Goal: Information Seeking & Learning: Find specific fact

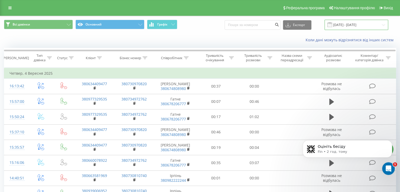
click at [345, 26] on input "[DATE] - [DATE]" at bounding box center [357, 25] width 64 height 10
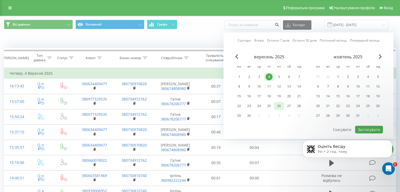
drag, startPoint x: 261, startPoint y: 96, endPoint x: 274, endPoint y: 107, distance: 17.4
click at [260, 96] on div "17" at bounding box center [259, 96] width 7 height 7
click at [378, 129] on html "Оцініть бесіду Fin • 2 год. тому" at bounding box center [347, 153] width 105 height 49
click at [373, 130] on html "Оцініть бесіду Fin • 2 год. тому" at bounding box center [347, 153] width 105 height 49
click at [365, 130] on html "Оцініть бесіду Fin • 2 год. тому" at bounding box center [347, 153] width 105 height 49
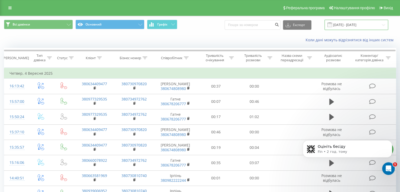
click at [363, 28] on input "[DATE] - [DATE]" at bounding box center [357, 25] width 64 height 10
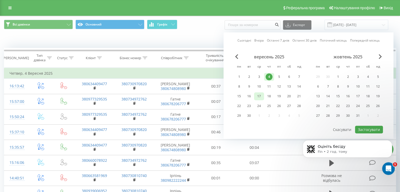
click at [260, 96] on div "17" at bounding box center [259, 96] width 7 height 7
click at [362, 126] on button "Застосувати" at bounding box center [369, 130] width 28 height 8
type input "[DATE] - [DATE]"
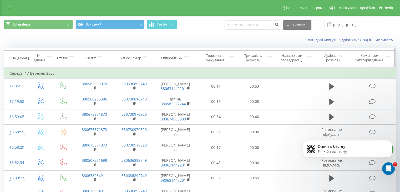
click at [188, 57] on icon at bounding box center [186, 58] width 5 height 3
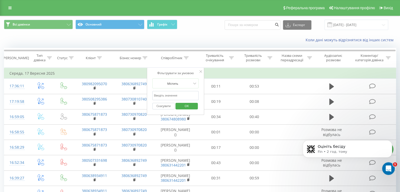
click at [183, 97] on input "text" at bounding box center [175, 95] width 46 height 9
type input "Гатне"
click at [185, 106] on span "OK" at bounding box center [186, 106] width 15 height 8
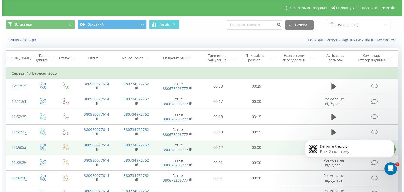
scroll to position [28, 0]
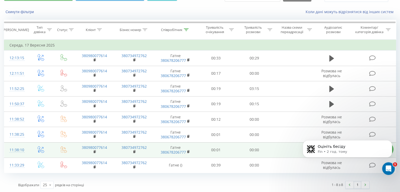
click at [26, 148] on td "11:38:10" at bounding box center [16, 149] width 24 height 15
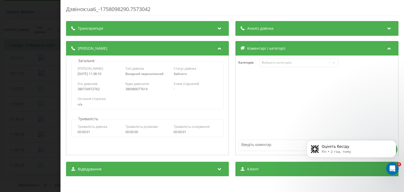
click at [46, 62] on div "Дзвінок : ua6_-1758098290.7573042 Транскрипція Для AI-аналізу майбутніх дзвінкі…" at bounding box center [202, 96] width 404 height 192
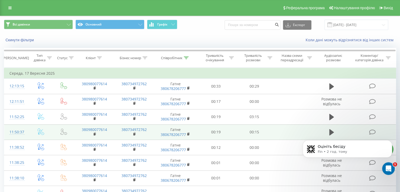
click at [25, 130] on td "11:50:37" at bounding box center [16, 131] width 24 height 15
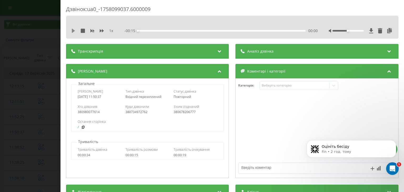
click at [72, 29] on icon at bounding box center [73, 31] width 3 height 4
click at [74, 31] on icon at bounding box center [73, 31] width 4 height 4
click at [43, 64] on div "Дзвінок : ua0_-1758099037.6000009 1 x - 00:14 00:01 00:01 Транскрипція Для AI-а…" at bounding box center [202, 96] width 404 height 192
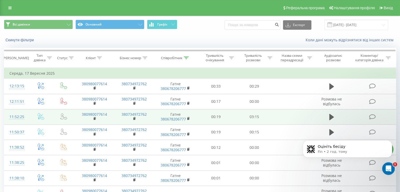
click at [27, 113] on td "11:52:25" at bounding box center [16, 116] width 24 height 15
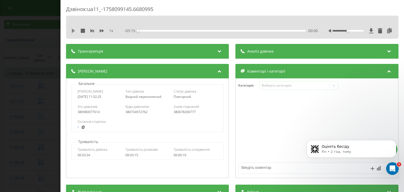
click at [74, 30] on icon at bounding box center [73, 31] width 3 height 4
click at [387, 30] on icon at bounding box center [390, 30] width 6 height 5
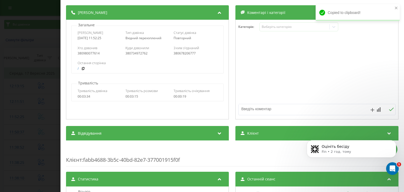
scroll to position [79, 0]
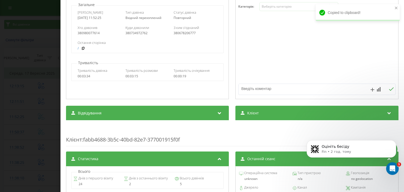
click at [266, 115] on div "Клієнт" at bounding box center [317, 113] width 163 height 15
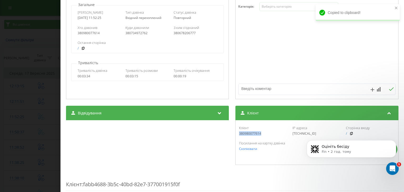
drag, startPoint x: 268, startPoint y: 132, endPoint x: 234, endPoint y: 137, distance: 34.3
click at [236, 137] on div "Клієнт 380980077614 IP адреса [TECHNICAL_ID] Сторінка входу / Посилання на карт…" at bounding box center [317, 142] width 163 height 45
copy div "380980077614"
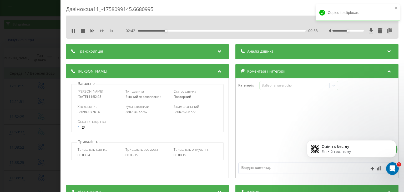
click at [101, 31] on icon at bounding box center [102, 30] width 4 height 3
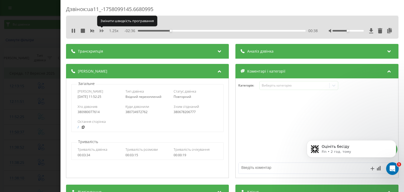
click at [101, 31] on icon at bounding box center [102, 30] width 4 height 3
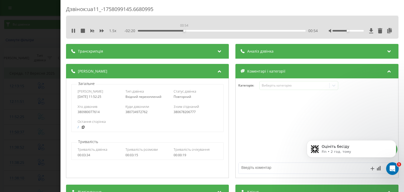
click at [184, 31] on div "00:54" at bounding box center [222, 31] width 168 height 2
click at [391, 166] on icon "Відкрити програму для спілкування Intercom" at bounding box center [392, 168] width 9 height 9
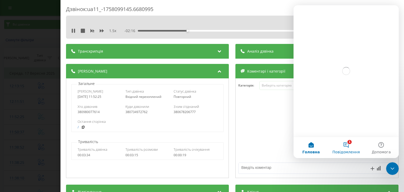
click at [349, 147] on button "1 Повідомлення" at bounding box center [346, 147] width 35 height 21
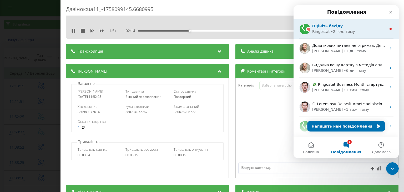
click at [337, 29] on div "Оцініть бесіду" at bounding box center [349, 26] width 74 height 6
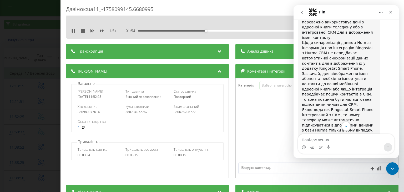
scroll to position [373, 0]
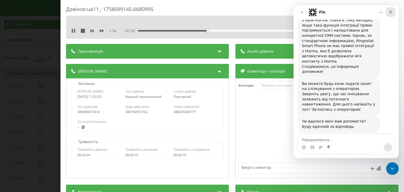
click at [392, 12] on icon "Закрити" at bounding box center [391, 12] width 4 height 4
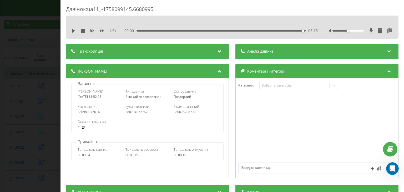
click at [26, 57] on div "Дзвінок : ua11_-1758099145.6680995 1.5 x 00:00 03:15 03:15 Транскрипція Для AI-…" at bounding box center [202, 96] width 404 height 192
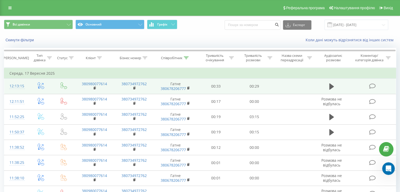
click at [26, 83] on td "12:13:15" at bounding box center [16, 86] width 24 height 15
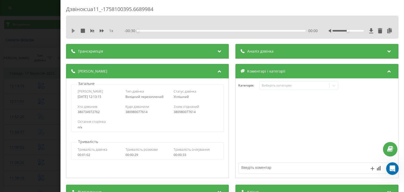
click at [74, 31] on icon at bounding box center [73, 31] width 3 height 4
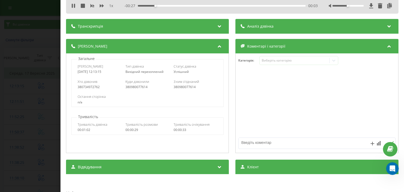
scroll to position [53, 0]
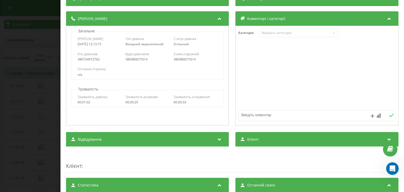
click at [261, 140] on div "Клієнт" at bounding box center [317, 139] width 163 height 15
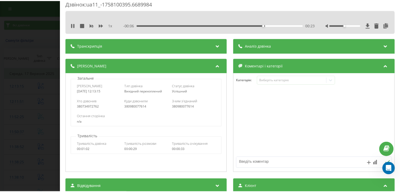
scroll to position [0, 0]
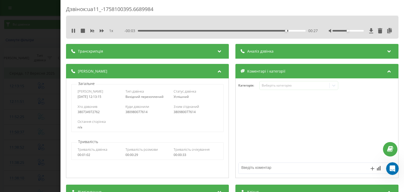
click at [47, 48] on div "Дзвінок : ua11_-1758100395.6689984 1 x - 00:03 00:27 00:27 Транскрипція Для AI-…" at bounding box center [202, 96] width 404 height 192
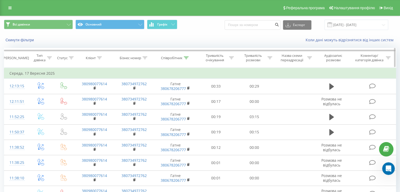
click at [186, 59] on div at bounding box center [186, 58] width 5 height 4
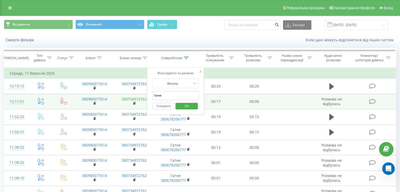
drag, startPoint x: 187, startPoint y: 99, endPoint x: 131, endPoint y: 98, distance: 55.8
click at [131, 98] on table "Фільтрувати за умовою Дорівнює Введіть значення Скасувати OK Фільтрувати за умо…" at bounding box center [200, 135] width 392 height 134
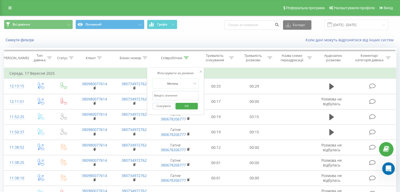
click at [161, 93] on input "text" at bounding box center [175, 95] width 46 height 9
type input "[PERSON_NAME]"
click at [182, 106] on span "OK" at bounding box center [186, 106] width 15 height 8
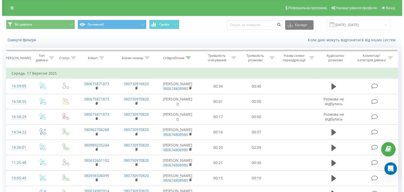
scroll to position [43, 0]
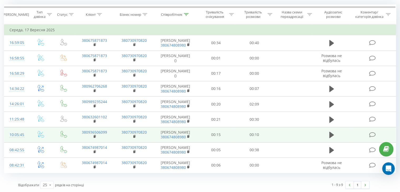
click at [28, 131] on td "10:05:45" at bounding box center [16, 134] width 24 height 15
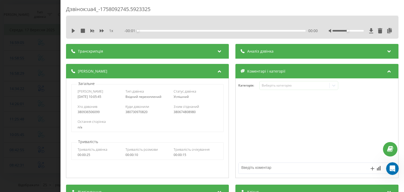
click at [70, 29] on div "1 x - 00:01 00:00 00:00" at bounding box center [232, 31] width 325 height 8
click at [74, 29] on icon at bounding box center [73, 31] width 4 height 4
click at [74, 30] on icon at bounding box center [74, 31] width 1 height 4
click at [71, 31] on div "1 x - 00:05 00:04 00:04" at bounding box center [232, 31] width 325 height 8
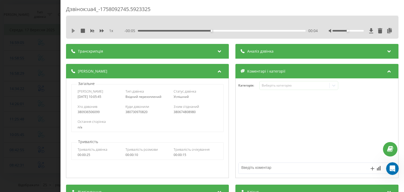
click at [72, 32] on icon at bounding box center [73, 31] width 3 height 4
click at [48, 62] on div "Дзвінок : ua4_-1758092745.5923325 1 x 00:00 00:10 00:10 Транскрипція Для AI-ана…" at bounding box center [202, 96] width 404 height 192
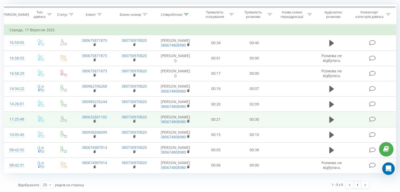
click at [29, 116] on td at bounding box center [41, 119] width 24 height 15
click at [27, 117] on td "11:25:48" at bounding box center [16, 119] width 24 height 15
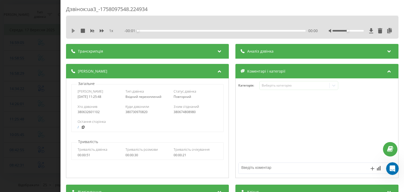
click at [74, 29] on icon at bounding box center [73, 31] width 4 height 4
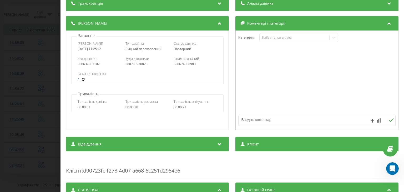
scroll to position [79, 0]
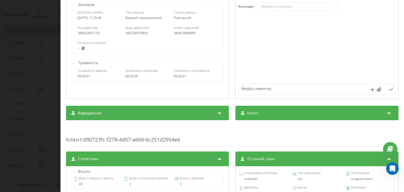
click at [283, 113] on div "Клієнт" at bounding box center [317, 113] width 163 height 15
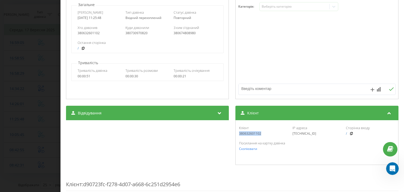
drag, startPoint x: 262, startPoint y: 132, endPoint x: 238, endPoint y: 134, distance: 24.6
click at [239, 134] on div "380632601102" at bounding box center [263, 134] width 49 height 4
copy div "380632601102"
click at [35, 96] on div "Дзвінок : ua3_-1758097548.224934 1 x - 00:01 00:29 00:29 Транскрипція Для AI-ан…" at bounding box center [202, 96] width 404 height 192
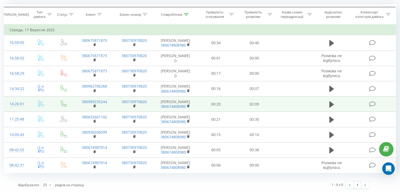
click at [28, 100] on td "14:26:01" at bounding box center [16, 104] width 24 height 15
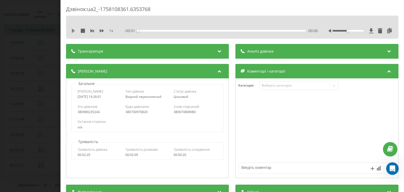
click at [73, 31] on icon at bounding box center [73, 31] width 3 height 4
click at [101, 32] on icon at bounding box center [102, 31] width 4 height 4
click at [387, 32] on icon at bounding box center [390, 30] width 6 height 5
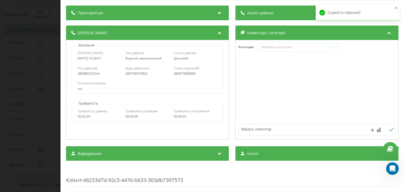
scroll to position [53, 0]
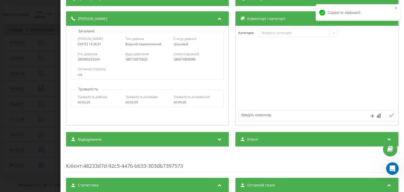
click at [266, 144] on div "Клієнт" at bounding box center [317, 139] width 163 height 15
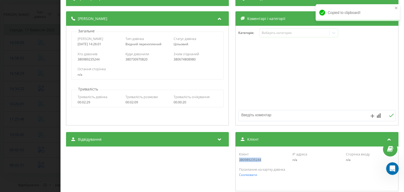
drag, startPoint x: 262, startPoint y: 161, endPoint x: 236, endPoint y: 161, distance: 26.3
click at [236, 161] on div "Клієнт 380989235244 IP адреса n/a Сторінка входу n/a Посилання на картку дзвінк…" at bounding box center [317, 169] width 163 height 45
copy div "380989235244"
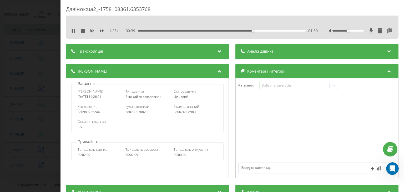
click at [16, 81] on div "Дзвінок : ua2_-1758108361.6353768 1.25 x - 00:39 01:30 01:30 Транскрипція Для A…" at bounding box center [202, 96] width 404 height 192
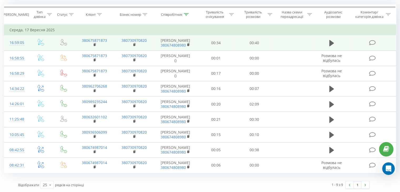
click at [27, 39] on td "16:59:05" at bounding box center [16, 42] width 24 height 15
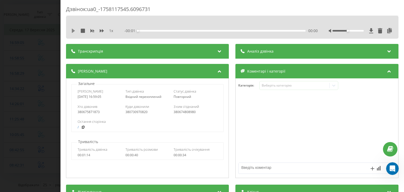
click at [74, 30] on icon at bounding box center [73, 31] width 3 height 4
click at [387, 31] on icon at bounding box center [390, 30] width 6 height 5
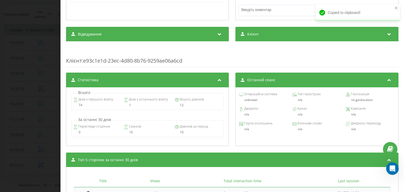
click at [252, 35] on span "Клієнт" at bounding box center [254, 34] width 12 height 5
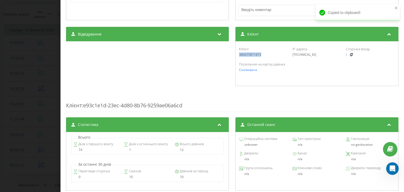
click at [236, 57] on div "Клієнт 380675871873 IP адреса [TECHNICAL_ID] Сторінка входу / Посилання на карт…" at bounding box center [317, 63] width 163 height 45
copy div "380675871873"
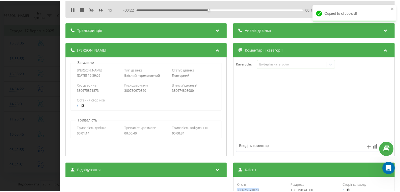
scroll to position [0, 0]
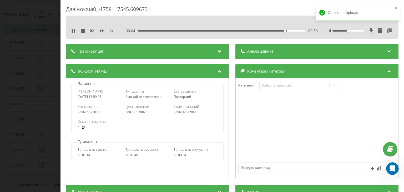
click at [45, 57] on div "Дзвінок : ua0_-1758117545.6096731 1 x - 00:04 00:36 00:36 Транскрипція Для AI-а…" at bounding box center [202, 96] width 404 height 192
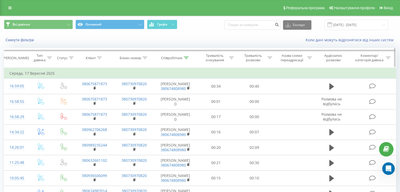
click at [187, 59] on icon at bounding box center [186, 58] width 5 height 3
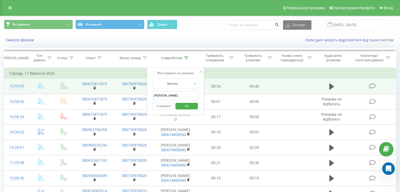
drag, startPoint x: 179, startPoint y: 94, endPoint x: 142, endPoint y: 92, distance: 36.9
click at [142, 92] on table "Фільтрувати за умовою Дорівнює Введіть значення Скасувати OK Фільтрувати за умо…" at bounding box center [200, 142] width 392 height 149
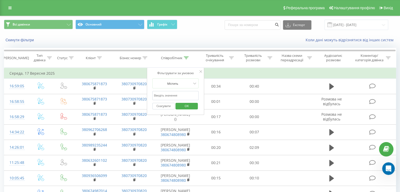
click at [161, 92] on input "text" at bounding box center [175, 95] width 46 height 9
click at [158, 35] on div "Скинути фільтри Коли дані можуть відрізнятися вiд інших систем" at bounding box center [200, 40] width 400 height 13
click at [240, 36] on div "Скинути фільтри Коли дані можуть відрізнятися вiд інших систем" at bounding box center [200, 40] width 400 height 13
click at [189, 96] on input "text" at bounding box center [175, 95] width 46 height 9
type input "[PERSON_NAME]"
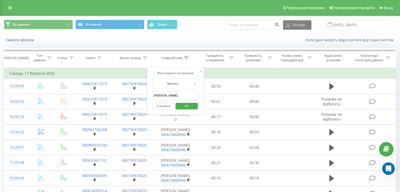
click at [183, 99] on input "[PERSON_NAME]" at bounding box center [175, 95] width 46 height 9
click at [185, 107] on span "OK" at bounding box center [186, 106] width 15 height 8
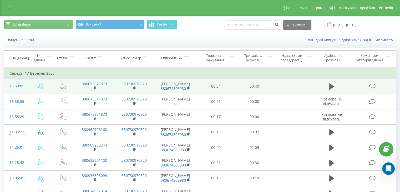
click at [27, 85] on td "16:59:05" at bounding box center [16, 86] width 24 height 15
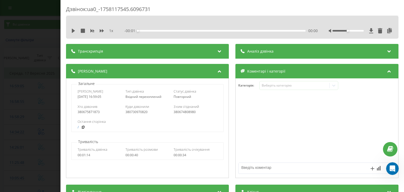
click at [75, 33] on div "1 x" at bounding box center [94, 30] width 47 height 5
click at [73, 31] on icon at bounding box center [73, 31] width 3 height 4
click at [255, 31] on div "00:01" at bounding box center [222, 31] width 168 height 2
click at [264, 31] on div "00:30" at bounding box center [222, 31] width 168 height 2
click at [272, 31] on div "00:31" at bounding box center [222, 31] width 168 height 2
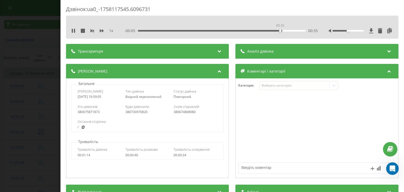
click at [280, 31] on div "00:35" at bounding box center [222, 31] width 168 height 2
click at [289, 30] on div "00:36" at bounding box center [222, 31] width 168 height 2
click at [18, 54] on div "Дзвінок : ua0_-1758117545.6096731 1 x - 00:02 00:38 00:38 Транскрипція Для AI-а…" at bounding box center [202, 96] width 404 height 192
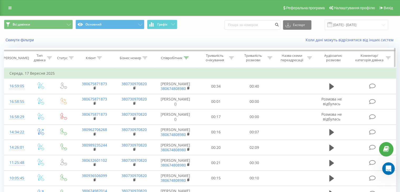
click at [187, 58] on icon at bounding box center [186, 58] width 5 height 3
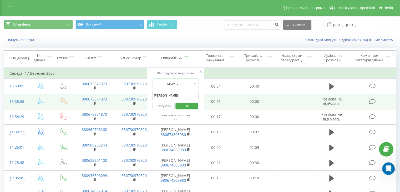
drag, startPoint x: 177, startPoint y: 96, endPoint x: 112, endPoint y: 96, distance: 65.8
click at [112, 96] on table "Фільтрувати за умовою Дорівнює Введіть значення Скасувати OK Фільтрувати за умо…" at bounding box center [200, 142] width 392 height 149
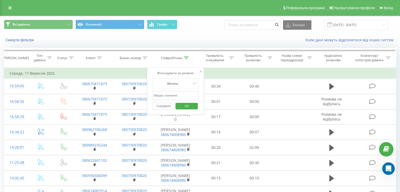
click at [189, 94] on input "text" at bounding box center [175, 95] width 46 height 9
type input "Бровари"
click at [184, 106] on span "OK" at bounding box center [186, 106] width 15 height 8
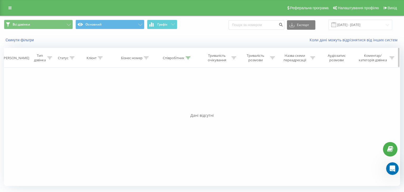
click at [187, 57] on icon at bounding box center [188, 58] width 5 height 3
drag, startPoint x: 178, startPoint y: 93, endPoint x: 133, endPoint y: 97, distance: 44.9
click at [133, 97] on div "Фільтрувати за умовою Дорівнює Введіть значення Скасувати OK Фільтрувати за умо…" at bounding box center [202, 127] width 396 height 118
click at [159, 97] on input "text" at bounding box center [177, 95] width 46 height 9
type input "Ірпінь"
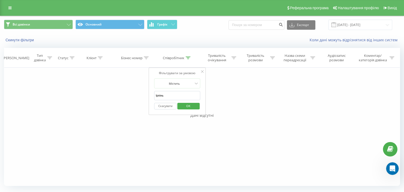
click at [189, 108] on span "OK" at bounding box center [188, 106] width 15 height 8
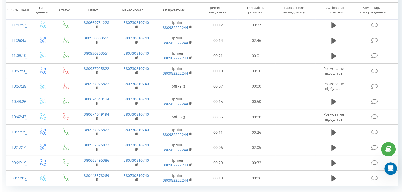
scroll to position [120, 0]
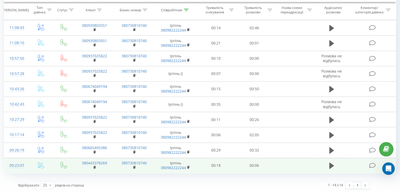
click at [26, 163] on td "09:23:07" at bounding box center [16, 165] width 24 height 15
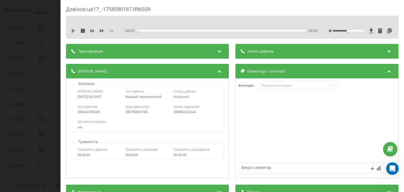
click at [76, 30] on icon at bounding box center [73, 31] width 4 height 4
click at [53, 77] on div "Дзвінок : ua17_-1758090187.996509 1 x - 00:02 00:04 00:04 Транскрипція Для AI-а…" at bounding box center [202, 96] width 404 height 192
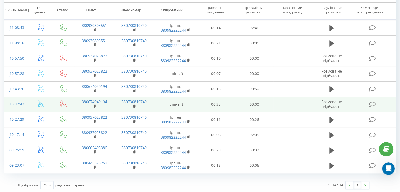
click at [31, 102] on td at bounding box center [41, 104] width 24 height 15
click at [26, 102] on td "10:42:43" at bounding box center [16, 104] width 24 height 15
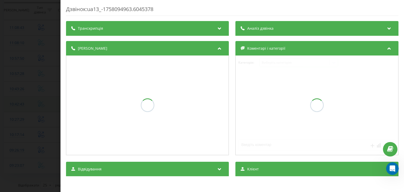
click at [26, 102] on div "Дзвінок : ua13_-1758094963.6045378 Транскрипція Аналіз дзвінка Деталі дзвінка К…" at bounding box center [202, 96] width 404 height 192
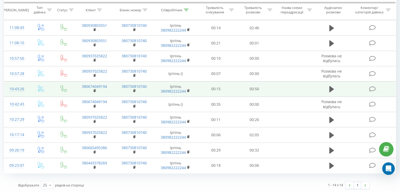
click at [29, 85] on td at bounding box center [41, 88] width 24 height 15
click at [27, 87] on td "10:43:26" at bounding box center [16, 88] width 24 height 15
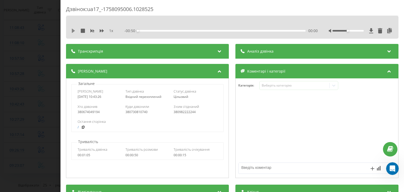
click at [74, 29] on icon at bounding box center [73, 31] width 4 height 4
click at [387, 30] on icon at bounding box center [390, 30] width 6 height 5
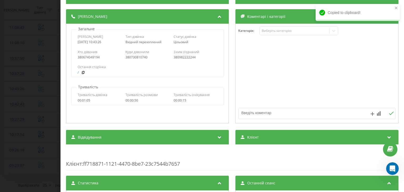
scroll to position [79, 0]
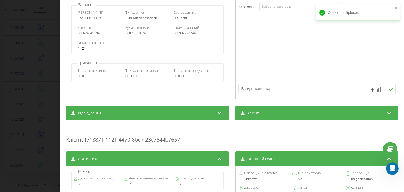
click at [259, 117] on div "Клієнт" at bounding box center [317, 113] width 163 height 15
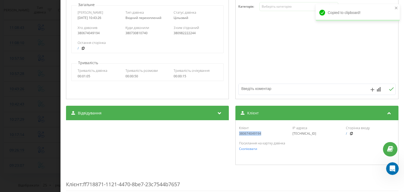
drag, startPoint x: 256, startPoint y: 135, endPoint x: 235, endPoint y: 135, distance: 20.8
click at [236, 135] on div "Клієнт 380674049194 IP адреса [TECHNICAL_ID] Сторінка входу / Посилання на карт…" at bounding box center [317, 142] width 163 height 45
copy div "380674049194"
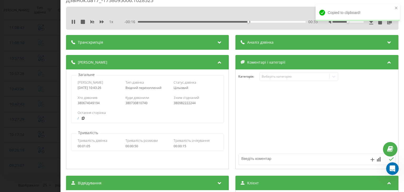
scroll to position [0, 0]
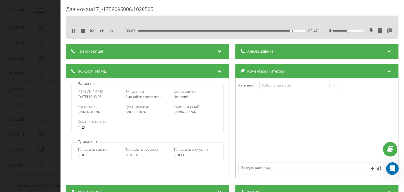
click at [33, 63] on div "Дзвінок : ua17_-1758095006.1028525 1 x - 00:03 00:47 00:47 Транскрипція Для AI-…" at bounding box center [202, 96] width 404 height 192
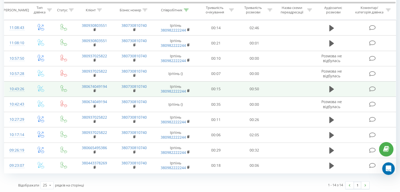
click at [26, 86] on td "10:43:26" at bounding box center [16, 88] width 24 height 15
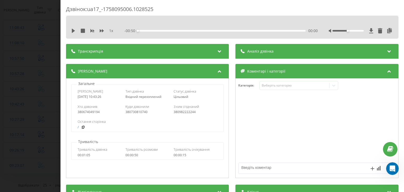
click at [39, 70] on div "Дзвінок : ua17_-1758095006.1028525 1 x - 00:50 00:00 00:00 Транскрипція Для AI-…" at bounding box center [202, 96] width 404 height 192
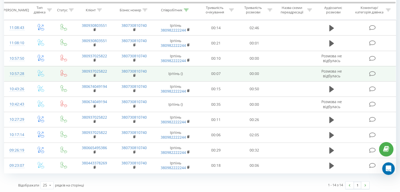
click at [29, 73] on td at bounding box center [41, 73] width 24 height 15
click at [32, 73] on td at bounding box center [41, 73] width 24 height 15
click at [26, 69] on td "10:57:28" at bounding box center [16, 73] width 24 height 15
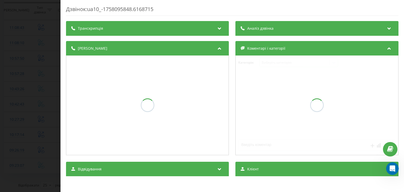
click at [27, 70] on div "Дзвінок : ua10_-1758095848.6168715 Транскрипція Аналіз дзвінка Деталі дзвінка К…" at bounding box center [202, 96] width 404 height 192
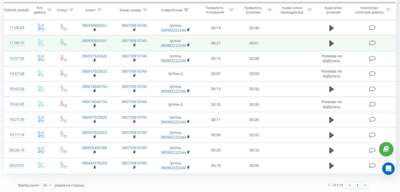
click at [32, 37] on td at bounding box center [41, 43] width 24 height 15
click at [27, 42] on td "11:08:10" at bounding box center [16, 43] width 24 height 15
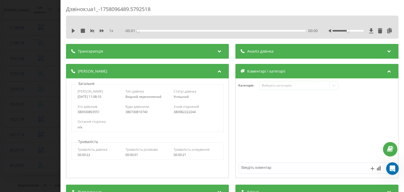
click at [54, 53] on div "Дзвінок : ua1_-1758096489.5792518 1 x - 00:01 00:00 00:00 Транскрипція Для AI-а…" at bounding box center [202, 96] width 404 height 192
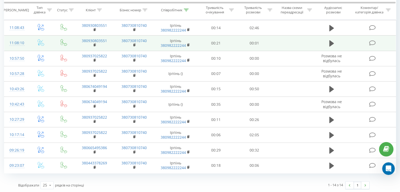
click at [29, 37] on td at bounding box center [41, 43] width 24 height 15
click at [27, 40] on td "11:08:10" at bounding box center [16, 43] width 24 height 15
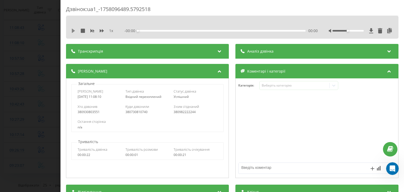
click at [74, 29] on icon at bounding box center [73, 31] width 4 height 4
click at [387, 31] on icon at bounding box center [390, 30] width 6 height 5
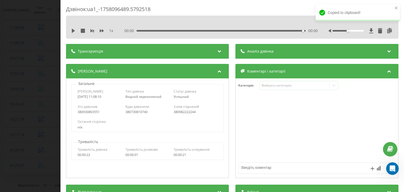
click at [53, 58] on div "Дзвінок : ua1_-1758096489.5792518 1 x 00:00 00:00 00:00 Транскрипція Для AI-ана…" at bounding box center [202, 96] width 404 height 192
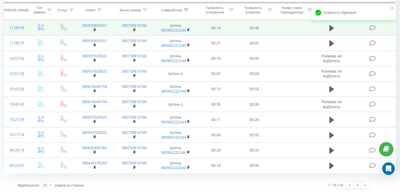
click at [30, 26] on td at bounding box center [41, 27] width 24 height 15
click at [28, 28] on td "11:08:43" at bounding box center [16, 27] width 24 height 15
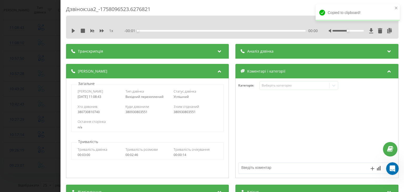
click at [73, 33] on div "1 x" at bounding box center [94, 30] width 47 height 5
click at [72, 31] on icon at bounding box center [73, 31] width 4 height 4
click at [387, 31] on icon at bounding box center [390, 30] width 6 height 5
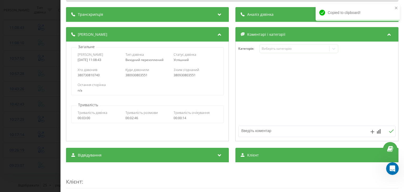
scroll to position [79, 0]
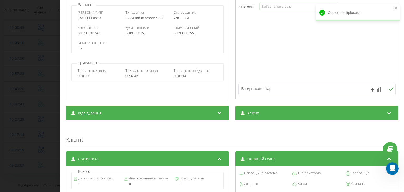
click at [258, 113] on div "Клієнт" at bounding box center [317, 113] width 163 height 15
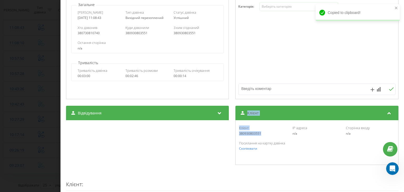
drag, startPoint x: 260, startPoint y: 135, endPoint x: 228, endPoint y: 138, distance: 32.8
click at [228, 138] on div "Відвідування Джерело n/a Канал n/a Кампанія n/a Група оголошень n/a Ключове сло…" at bounding box center [232, 135] width 333 height 59
click at [244, 134] on div "380930803551" at bounding box center [263, 134] width 49 height 4
drag, startPoint x: 268, startPoint y: 134, endPoint x: 237, endPoint y: 133, distance: 31.6
click at [239, 133] on div "Клієнт 380930803551 IP адреса n/a Сторінка входу n/a" at bounding box center [317, 130] width 157 height 15
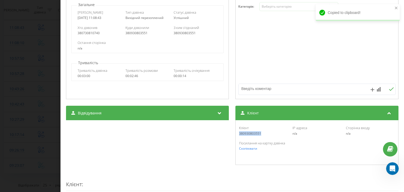
copy div "380930803551"
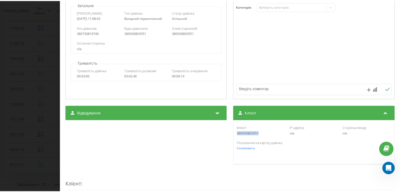
scroll to position [0, 0]
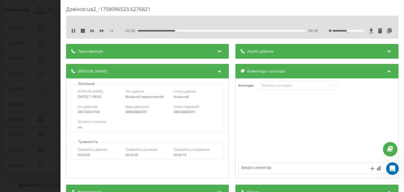
click at [180, 30] on div "00:38" at bounding box center [222, 31] width 168 height 2
click at [103, 31] on icon at bounding box center [102, 30] width 4 height 3
click at [102, 29] on icon at bounding box center [102, 30] width 4 height 3
click at [189, 29] on div "- 01:59 00:46 00:46" at bounding box center [221, 30] width 193 height 5
click at [191, 31] on div "00:47" at bounding box center [222, 31] width 168 height 2
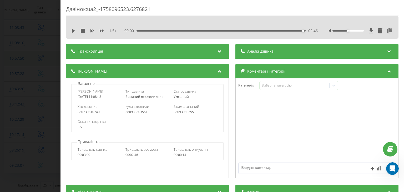
drag, startPoint x: 44, startPoint y: 83, endPoint x: 124, endPoint y: 56, distance: 84.3
click at [44, 83] on div "Дзвінок : ua2_-1758096523.6276821 1.5 x 00:00 02:46 02:46 Транскрипція Для AI-а…" at bounding box center [202, 96] width 404 height 192
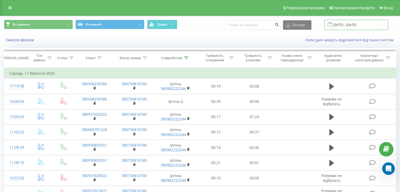
click at [350, 25] on input "[DATE] - [DATE]" at bounding box center [357, 25] width 64 height 10
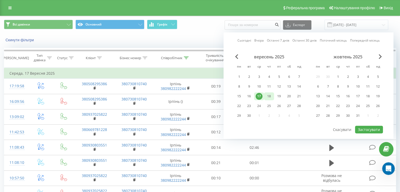
click at [269, 95] on div "18" at bounding box center [269, 96] width 7 height 7
click at [371, 128] on button "Застосувати" at bounding box center [369, 130] width 28 height 8
type input "[DATE] - [DATE]"
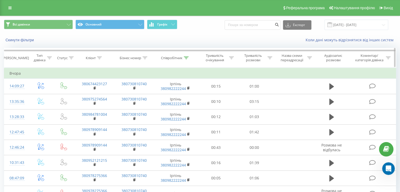
click at [186, 56] on div at bounding box center [186, 58] width 5 height 4
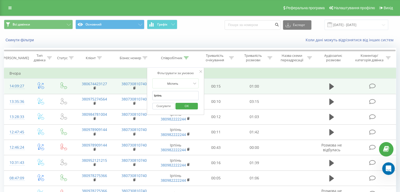
drag, startPoint x: 118, startPoint y: 90, endPoint x: 113, endPoint y: 89, distance: 5.3
click at [113, 89] on table "Фільтрувати за умовою Дорівнює Введіть значення Скасувати OK Фільтрувати за умо…" at bounding box center [200, 135] width 392 height 134
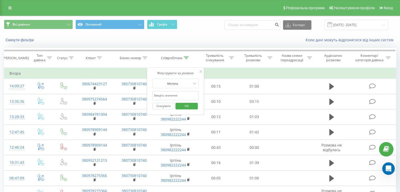
click at [172, 94] on input "text" at bounding box center [175, 95] width 46 height 9
type input "[PERSON_NAME]"
click at [181, 95] on input "[PERSON_NAME]" at bounding box center [175, 95] width 46 height 9
drag, startPoint x: 181, startPoint y: 95, endPoint x: 155, endPoint y: 95, distance: 25.5
click at [155, 95] on input "[PERSON_NAME]" at bounding box center [175, 95] width 46 height 9
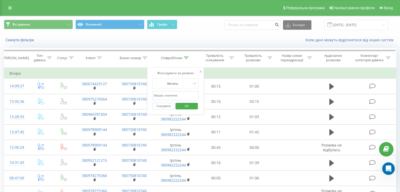
click at [158, 94] on input "text" at bounding box center [175, 95] width 46 height 9
type input "Гатне"
click at [184, 108] on span "OK" at bounding box center [186, 106] width 15 height 8
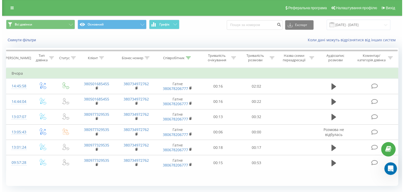
scroll to position [14, 0]
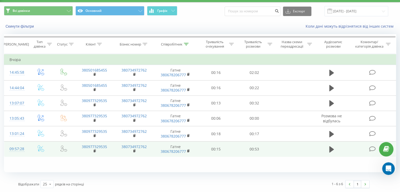
click at [29, 145] on td at bounding box center [41, 149] width 24 height 15
click at [23, 147] on div "09:57:28" at bounding box center [16, 149] width 14 height 10
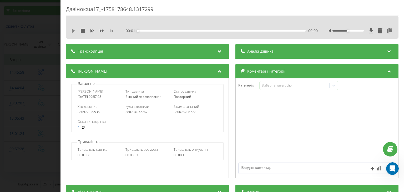
click at [73, 29] on icon at bounding box center [73, 31] width 3 height 4
click at [388, 29] on icon at bounding box center [390, 30] width 6 height 5
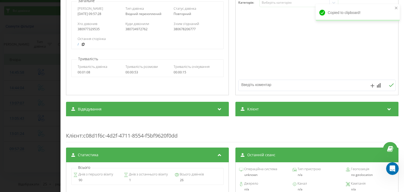
scroll to position [105, 0]
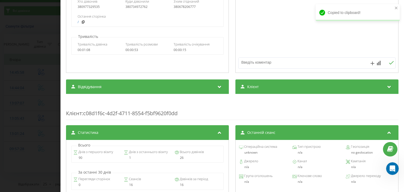
click at [238, 89] on div "Клієнт" at bounding box center [317, 86] width 163 height 15
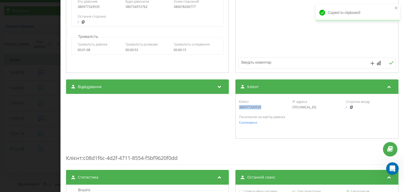
drag, startPoint x: 261, startPoint y: 107, endPoint x: 238, endPoint y: 107, distance: 23.2
click at [239, 107] on div "380977329535" at bounding box center [263, 108] width 49 height 4
copy div "380977329535"
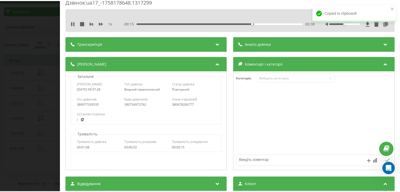
scroll to position [0, 0]
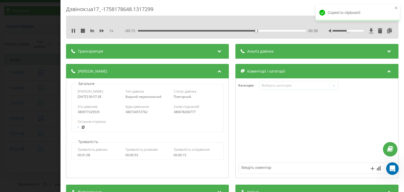
click at [58, 67] on div "Дзвінок : ua17_-1758178648.1317299 1 x - 00:15 00:38 00:38 Транскрипція Для AI-…" at bounding box center [202, 96] width 404 height 192
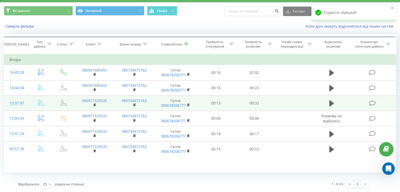
click at [30, 101] on td at bounding box center [41, 103] width 24 height 15
click at [31, 104] on td at bounding box center [41, 103] width 24 height 15
click at [27, 102] on td "13:07:07" at bounding box center [16, 103] width 24 height 15
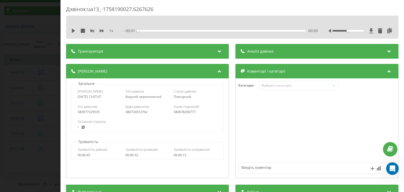
click at [76, 29] on div "1 x" at bounding box center [94, 30] width 47 height 5
click at [75, 30] on icon at bounding box center [73, 31] width 4 height 4
click at [388, 30] on icon at bounding box center [390, 30] width 6 height 5
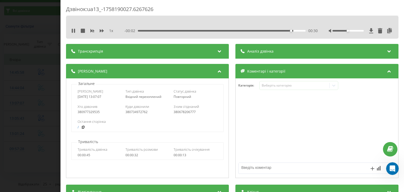
click at [37, 79] on div "Дзвінок : ua13_-1758190027.6267626 1 x - 00:02 00:30 00:30 Транскрипція Для AI-…" at bounding box center [202, 96] width 404 height 192
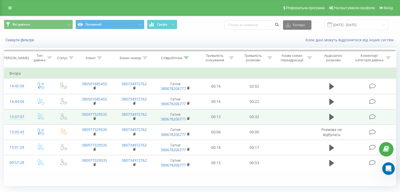
click at [27, 115] on td "13:07:07" at bounding box center [16, 116] width 24 height 15
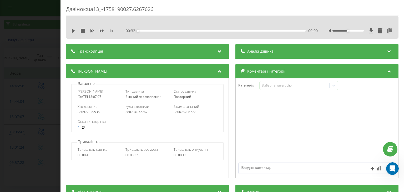
click at [73, 29] on icon at bounding box center [73, 31] width 4 height 4
click at [387, 29] on icon at bounding box center [390, 30] width 6 height 5
click at [59, 60] on div "Дзвінок : ua13_-1758190027.6267626 1 x - 00:30 00:02 00:02 Транскрипція Для AI-…" at bounding box center [202, 96] width 404 height 192
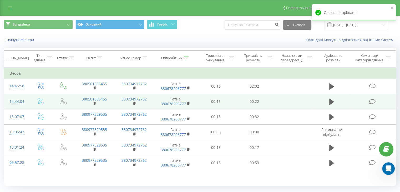
click at [30, 100] on td at bounding box center [41, 101] width 24 height 15
click at [29, 97] on td at bounding box center [41, 101] width 24 height 15
click at [25, 100] on td "14:44:04" at bounding box center [16, 101] width 24 height 15
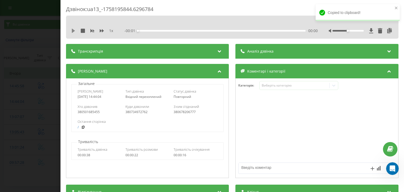
click at [74, 31] on icon at bounding box center [73, 31] width 3 height 4
click at [387, 32] on icon at bounding box center [390, 30] width 6 height 5
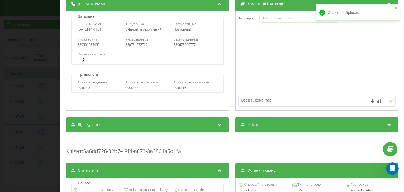
scroll to position [105, 0]
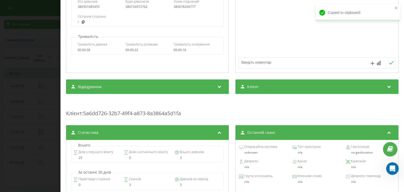
click at [261, 92] on div "Клієнт" at bounding box center [317, 86] width 163 height 15
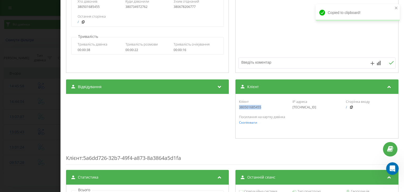
drag, startPoint x: 267, startPoint y: 107, endPoint x: 237, endPoint y: 109, distance: 30.3
click at [239, 109] on div "Клієнт 380501685455 IP адреса [TECHNICAL_ID] Сторінка входу /" at bounding box center [317, 104] width 157 height 15
copy div "380501685455"
click at [29, 108] on div "Дзвінок : ua13_-1758195844.6296784 1 x 00:00 00:22 00:22 Транскрипція Для AI-ан…" at bounding box center [202, 96] width 404 height 192
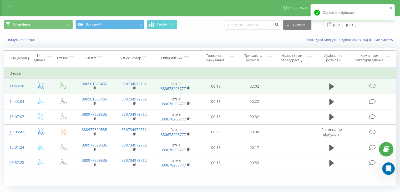
click at [28, 84] on td "14:45:58" at bounding box center [16, 86] width 24 height 15
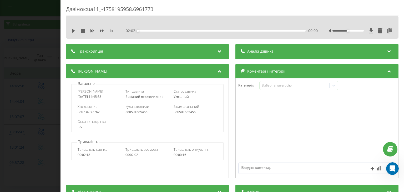
click at [74, 33] on div "1 x" at bounding box center [94, 30] width 47 height 5
click at [73, 29] on icon at bounding box center [73, 31] width 3 height 4
click at [387, 31] on icon at bounding box center [390, 30] width 6 height 5
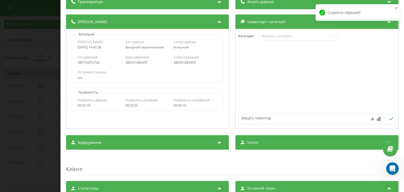
scroll to position [53, 0]
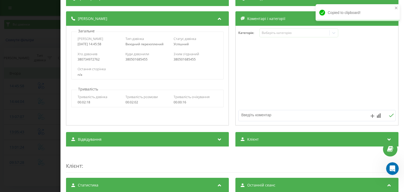
click at [264, 139] on div "Клієнт" at bounding box center [317, 139] width 163 height 15
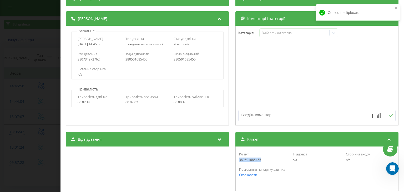
drag, startPoint x: 263, startPoint y: 159, endPoint x: 236, endPoint y: 162, distance: 27.0
click at [236, 162] on div "Клієнт 380501685455 IP адреса n/a Сторінка входу n/a Посилання на картку дзвінк…" at bounding box center [317, 169] width 163 height 45
copy div "380501685455"
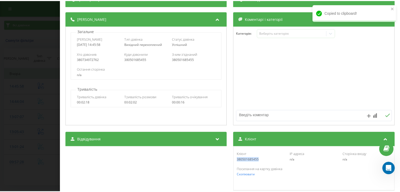
scroll to position [0, 0]
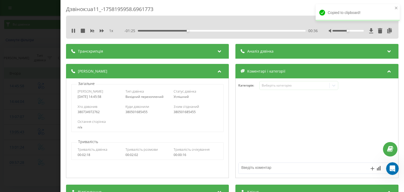
click at [99, 30] on div "1 x" at bounding box center [94, 30] width 47 height 5
click at [103, 32] on icon at bounding box center [102, 31] width 4 height 4
click at [47, 111] on div "Дзвінок : ua11_-1758195958.6961773 1.25 x - 00:10 01:52 01:52 Транскрипція Для …" at bounding box center [202, 96] width 404 height 192
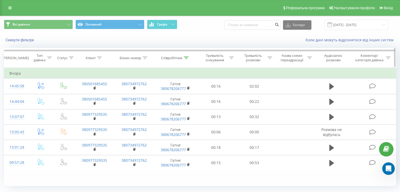
scroll to position [376, 0]
click at [186, 58] on icon at bounding box center [186, 58] width 5 height 3
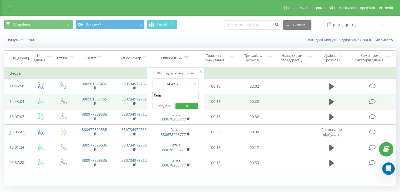
drag, startPoint x: 177, startPoint y: 97, endPoint x: 85, endPoint y: 108, distance: 92.2
click at [86, 108] on table "Фільтрувати за умовою Дорівнює Введіть значення Скасувати OK Фільтрувати за умо…" at bounding box center [200, 119] width 392 height 103
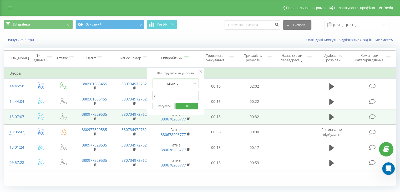
type input "[PERSON_NAME]"
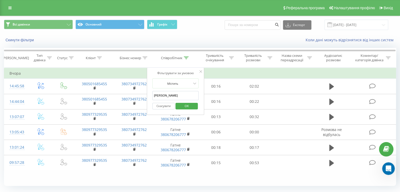
click at [192, 108] on span "OK" at bounding box center [186, 106] width 15 height 8
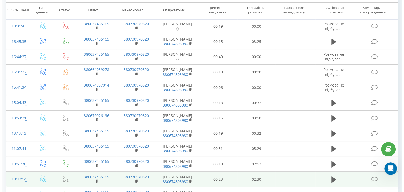
scroll to position [89, 0]
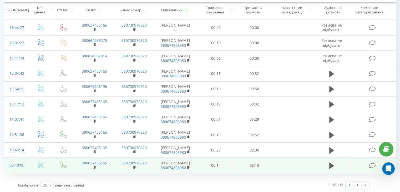
click at [29, 163] on td at bounding box center [41, 165] width 24 height 15
click at [25, 160] on td "09:48:05" at bounding box center [16, 165] width 24 height 15
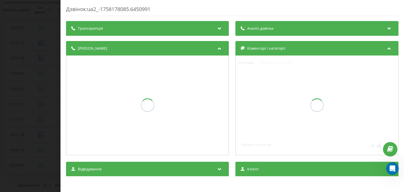
scroll to position [374, 0]
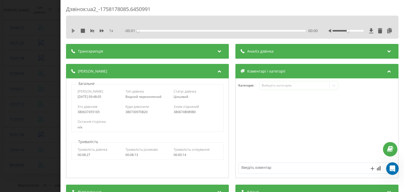
click at [74, 32] on icon at bounding box center [73, 31] width 4 height 4
click at [387, 29] on icon at bounding box center [390, 30] width 6 height 5
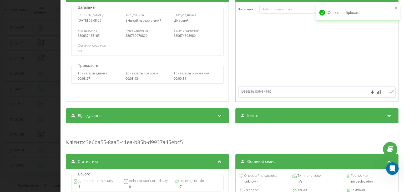
scroll to position [79, 0]
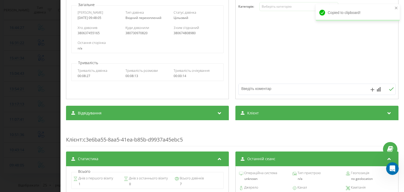
click at [248, 114] on span "Клієнт" at bounding box center [254, 113] width 12 height 5
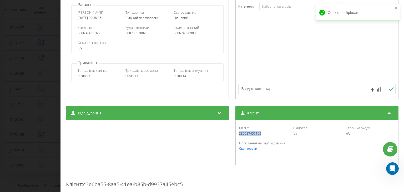
scroll to position [376, 0]
drag, startPoint x: 262, startPoint y: 132, endPoint x: 236, endPoint y: 134, distance: 25.9
click at [239, 134] on div "Клієнт 380637455165 IP адреса n/a Сторінка входу n/a" at bounding box center [317, 130] width 157 height 15
copy div "380637455165"
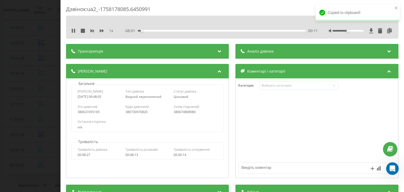
click at [102, 27] on div "1 x - 08:01 00:11 00:11" at bounding box center [232, 31] width 325 height 8
click at [101, 31] on icon at bounding box center [102, 30] width 4 height 3
drag, startPoint x: 101, startPoint y: 29, endPoint x: 149, endPoint y: 41, distance: 49.8
click at [101, 29] on icon at bounding box center [102, 31] width 4 height 4
click at [103, 29] on icon at bounding box center [102, 31] width 4 height 4
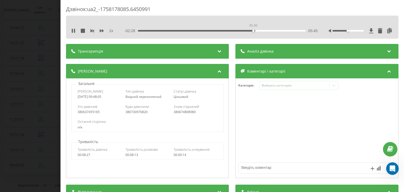
click at [253, 31] on div "05:45" at bounding box center [222, 31] width 168 height 2
click at [265, 30] on div "- 02:25 05:48 05:48" at bounding box center [221, 30] width 193 height 5
click at [267, 31] on div "06:25" at bounding box center [222, 31] width 168 height 2
click at [275, 32] on div "- 01:45 06:27 06:27" at bounding box center [221, 30] width 193 height 5
click at [274, 31] on div "06:47" at bounding box center [222, 31] width 168 height 2
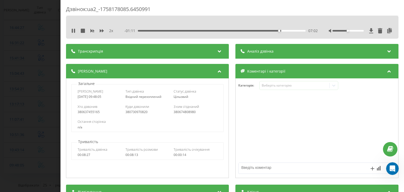
click at [285, 31] on div "07:02" at bounding box center [222, 31] width 168 height 2
click at [37, 47] on div "Дзвінок : ua2_-1758178085.6450991 2 x 00:00 08:13 08:13 Транскрипція Для AI-ана…" at bounding box center [202, 96] width 404 height 192
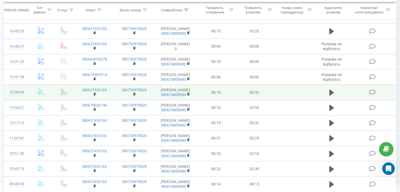
scroll to position [63, 0]
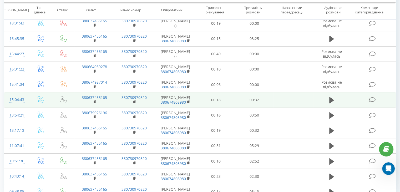
click at [29, 98] on td at bounding box center [41, 99] width 24 height 15
click at [27, 99] on td "15:04:43" at bounding box center [16, 99] width 24 height 15
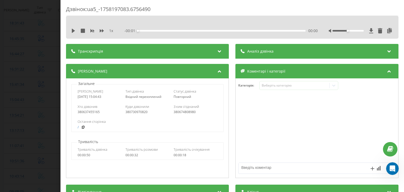
click at [75, 29] on icon at bounding box center [73, 31] width 4 height 4
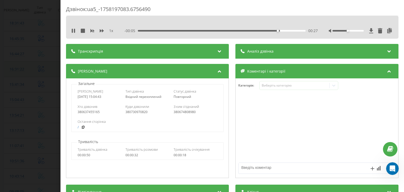
click at [20, 64] on div "Дзвінок : ua5_-1758197083.6756490 1 x - 00:05 00:27 00:27 Транскрипція Для AI-а…" at bounding box center [202, 96] width 404 height 192
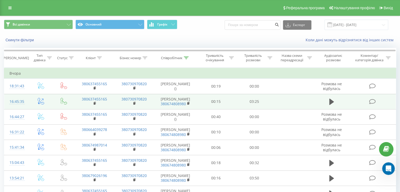
click at [27, 102] on td "16:45:35" at bounding box center [16, 101] width 24 height 15
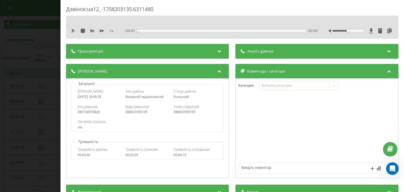
click at [72, 31] on icon at bounding box center [73, 31] width 3 height 4
click at [167, 31] on div "00:07" at bounding box center [222, 31] width 168 height 2
click at [182, 31] on div "00:41" at bounding box center [222, 31] width 168 height 2
click at [214, 29] on div "- 02:29 00:56 00:56" at bounding box center [221, 30] width 193 height 5
click at [0, 76] on div "Дзвінок : ua12_-1758203135.6311480 1 x - 02:28 00:56 00:56 Транскрипція Для AI-…" at bounding box center [202, 96] width 404 height 192
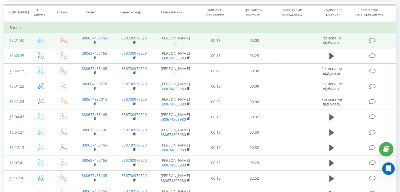
scroll to position [53, 0]
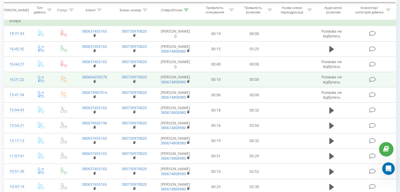
click at [31, 78] on td at bounding box center [41, 79] width 24 height 15
click at [29, 77] on td at bounding box center [41, 79] width 24 height 15
click at [27, 79] on td "16:31:22" at bounding box center [16, 79] width 24 height 15
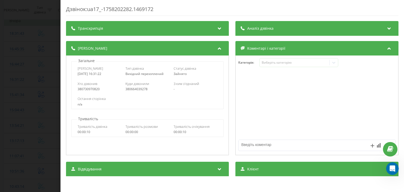
click at [52, 84] on div "Дзвінок : ua17_-1758202282.1469172 Транскрипція Для AI-аналізу майбутніх дзвінк…" at bounding box center [202, 96] width 404 height 192
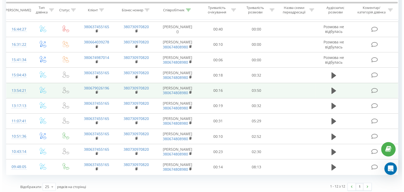
scroll to position [89, 0]
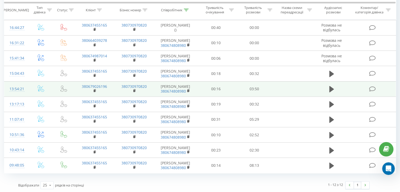
click at [27, 87] on td "13:54:21" at bounding box center [16, 88] width 24 height 15
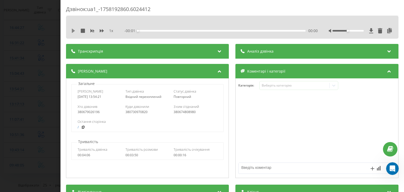
click at [73, 29] on icon at bounding box center [73, 31] width 4 height 4
click at [387, 30] on icon at bounding box center [390, 30] width 6 height 5
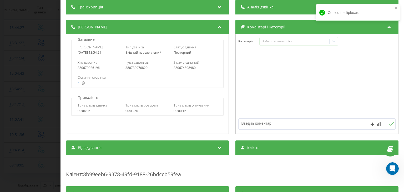
scroll to position [53, 0]
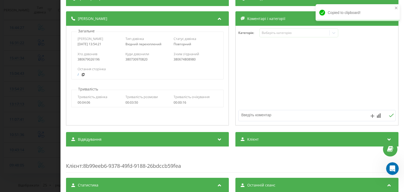
click at [248, 141] on span "Клієнт" at bounding box center [254, 139] width 12 height 5
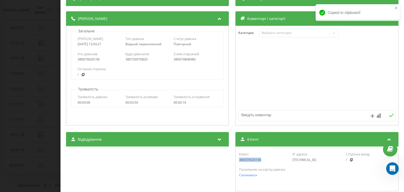
drag, startPoint x: 262, startPoint y: 160, endPoint x: 236, endPoint y: 162, distance: 25.8
click at [239, 162] on div "Клієнт 380679026196 IP адреса [TECHNICAL_ID] Сторінка входу /" at bounding box center [317, 156] width 157 height 15
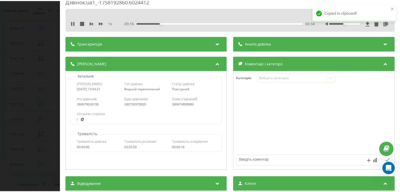
scroll to position [0, 0]
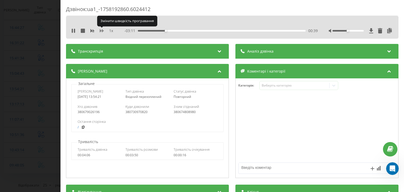
click at [101, 29] on icon at bounding box center [102, 31] width 4 height 4
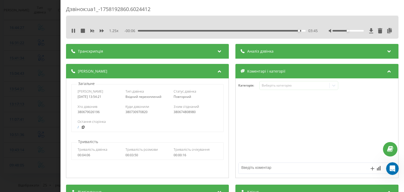
click at [37, 116] on div "Дзвінок : ua1_-1758192860.6024412 1.25 x - 00:06 03:45 03:45 Транскрипція Для A…" at bounding box center [202, 96] width 404 height 192
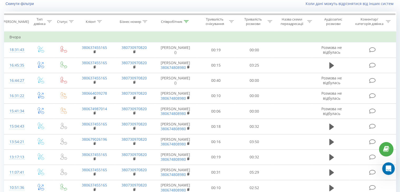
scroll to position [10, 0]
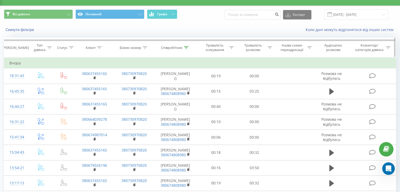
click at [187, 48] on icon at bounding box center [186, 47] width 5 height 3
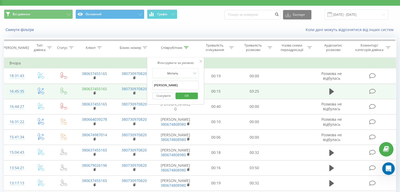
drag, startPoint x: 185, startPoint y: 85, endPoint x: 91, endPoint y: 86, distance: 94.7
click at [92, 86] on table "Фільтрувати за умовою Дорівнює Введіть значення Скасувати OK Фільтрувати за умо…" at bounding box center [200, 154] width 392 height 195
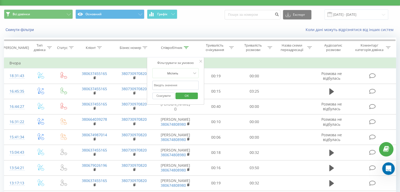
click at [172, 82] on input "text" at bounding box center [175, 85] width 46 height 9
type input "Бровари"
click at [189, 93] on span "OK" at bounding box center [186, 96] width 15 height 8
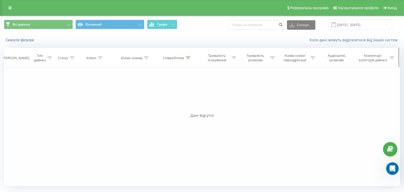
click at [188, 58] on icon at bounding box center [188, 58] width 5 height 3
drag, startPoint x: 160, startPoint y: 96, endPoint x: 139, endPoint y: 96, distance: 20.8
click at [139, 96] on div "Фільтрувати за умовою Дорівнює Введіть значення Скасувати OK Фільтрувати за умо…" at bounding box center [202, 127] width 396 height 118
type input "Ірпінь"
click at [192, 106] on span "OK" at bounding box center [188, 106] width 15 height 8
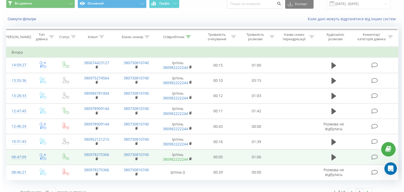
scroll to position [28, 0]
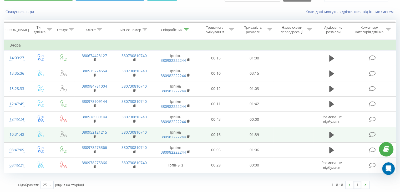
click at [29, 132] on td at bounding box center [41, 134] width 24 height 15
click at [27, 134] on td "10:31:43" at bounding box center [16, 134] width 24 height 15
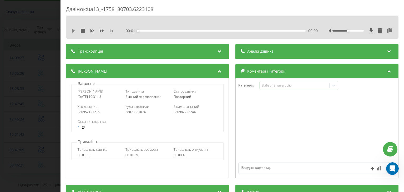
click at [74, 32] on icon at bounding box center [73, 31] width 4 height 4
click at [387, 29] on icon at bounding box center [390, 30] width 6 height 5
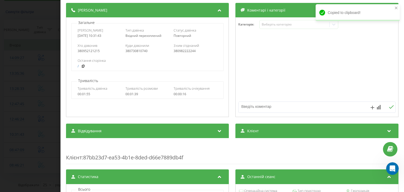
scroll to position [79, 0]
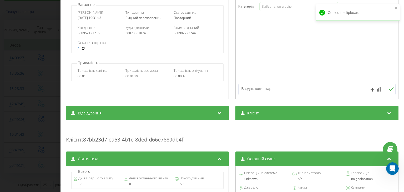
drag, startPoint x: 243, startPoint y: 113, endPoint x: 256, endPoint y: 124, distance: 16.8
click at [243, 113] on div "Клієнт" at bounding box center [250, 113] width 18 height 5
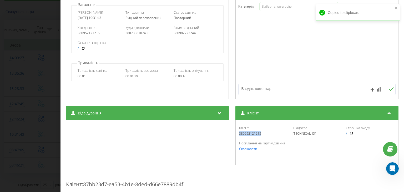
drag, startPoint x: 263, startPoint y: 136, endPoint x: 238, endPoint y: 135, distance: 25.0
click at [239, 135] on div "Клієнт 380952121215 IP адреса [TECHNICAL_ID] Сторінка входу /" at bounding box center [317, 130] width 157 height 15
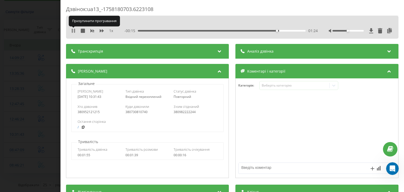
click at [73, 31] on icon at bounding box center [72, 31] width 1 height 4
click at [53, 64] on div "Дзвінок : ua13_-1758180703.6223108 1 x - 00:15 01:24 01:24 Транскрипція Для AI-…" at bounding box center [202, 96] width 404 height 192
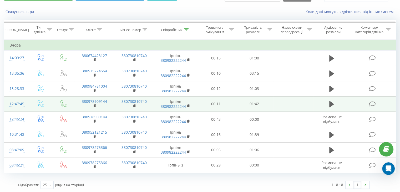
click at [28, 101] on td "12:47:45" at bounding box center [16, 103] width 24 height 15
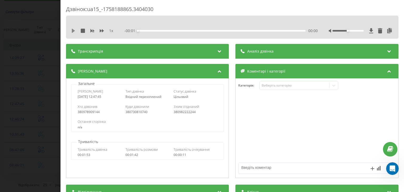
click at [73, 31] on icon at bounding box center [73, 31] width 3 height 4
click at [387, 32] on icon at bounding box center [390, 30] width 6 height 5
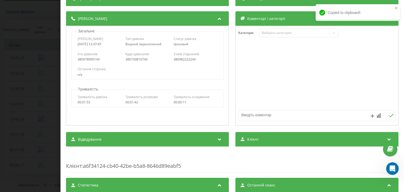
click at [260, 143] on div "Клієнт" at bounding box center [317, 139] width 163 height 15
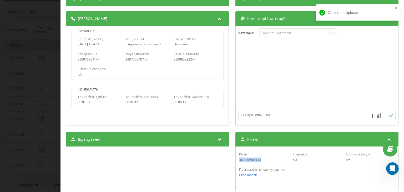
drag, startPoint x: 255, startPoint y: 161, endPoint x: 231, endPoint y: 161, distance: 23.7
click at [231, 161] on div "Відвідування Джерело n/a Канал n/a Кампанія n/a Група оголошень n/a Ключове сло…" at bounding box center [232, 161] width 333 height 59
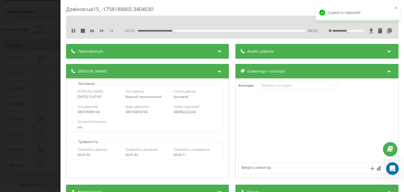
click at [101, 32] on icon at bounding box center [102, 31] width 4 height 4
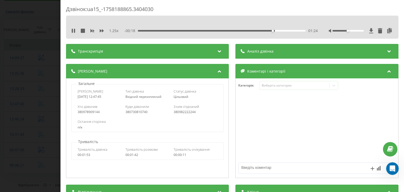
click at [280, 30] on div "01:24" at bounding box center [222, 31] width 168 height 2
click at [22, 69] on div "Дзвінок : ua15_-1758188865.3404030 1.25 x - 00:08 01:34 01:34 Транскрипція Для …" at bounding box center [202, 96] width 404 height 192
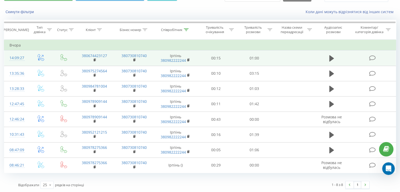
click at [29, 57] on td at bounding box center [41, 58] width 24 height 15
click at [26, 56] on td "14:09:27" at bounding box center [16, 58] width 24 height 15
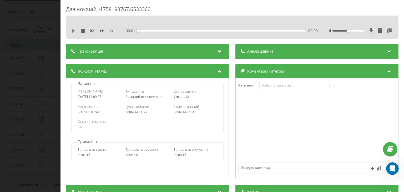
click at [73, 31] on icon at bounding box center [73, 31] width 3 height 4
click at [387, 31] on icon at bounding box center [390, 30] width 6 height 5
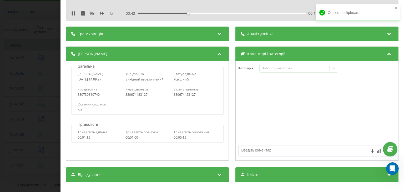
scroll to position [26, 0]
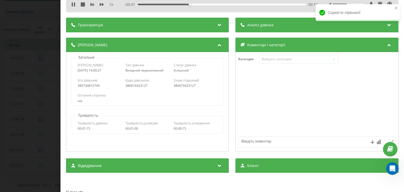
click at [259, 165] on div "Клієнт" at bounding box center [317, 165] width 163 height 15
drag, startPoint x: 244, startPoint y: 185, endPoint x: 236, endPoint y: 186, distance: 8.7
click at [236, 186] on div "Клієнт 380674423127 IP адреса n/a Сторінка входу n/a Посилання на картку дзвінк…" at bounding box center [317, 195] width 163 height 45
